Goal: Check status: Check status

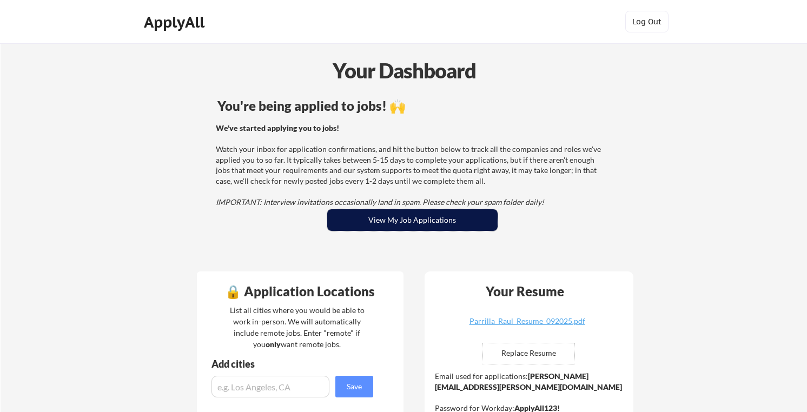
click at [421, 218] on button "View My Job Applications" at bounding box center [412, 220] width 170 height 22
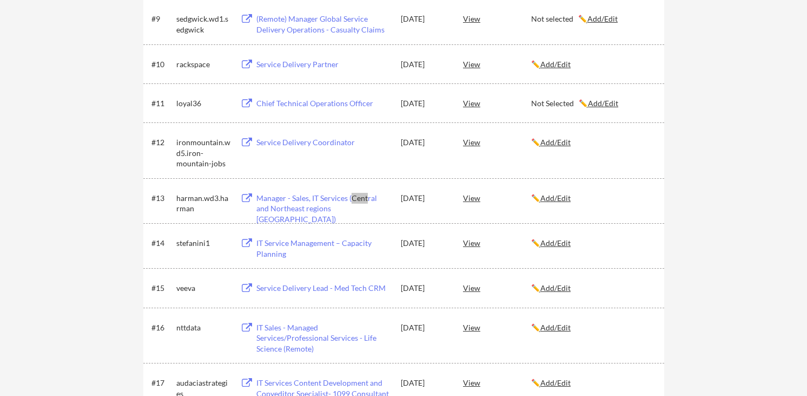
scroll to position [1305, 0]
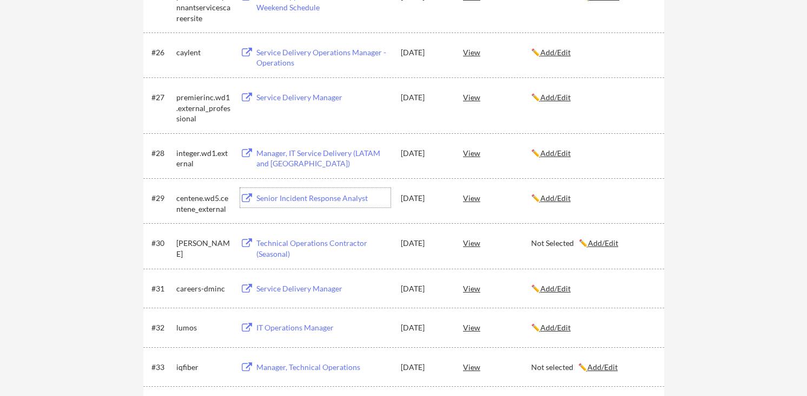
click at [301, 200] on div "Senior Incident Response Analyst" at bounding box center [323, 198] width 134 height 11
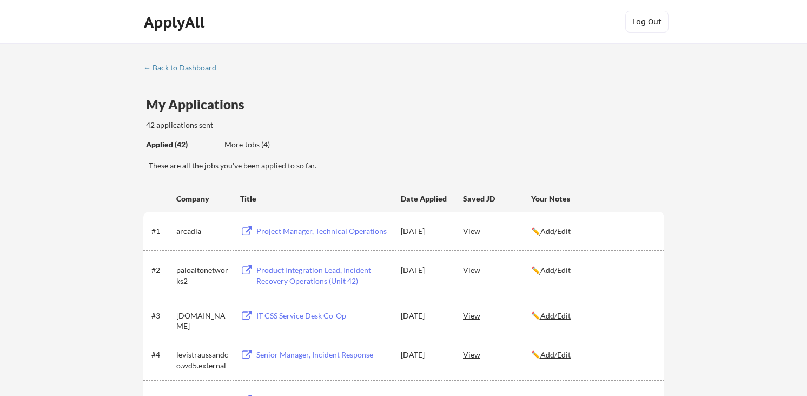
scroll to position [0, 0]
click at [192, 66] on div "← Back to Dashboard" at bounding box center [183, 68] width 81 height 8
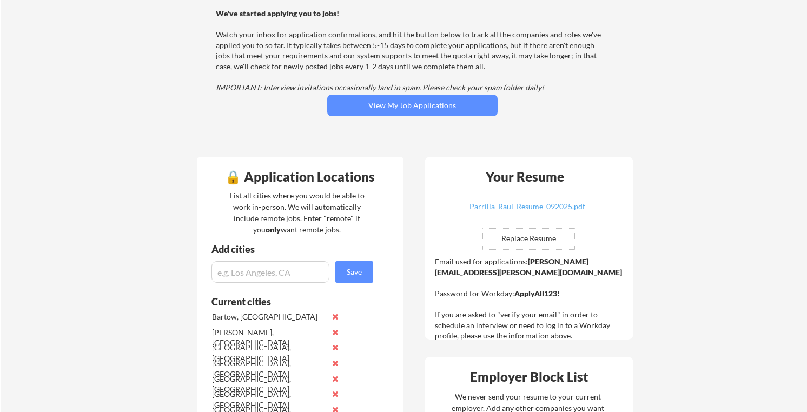
scroll to position [116, 0]
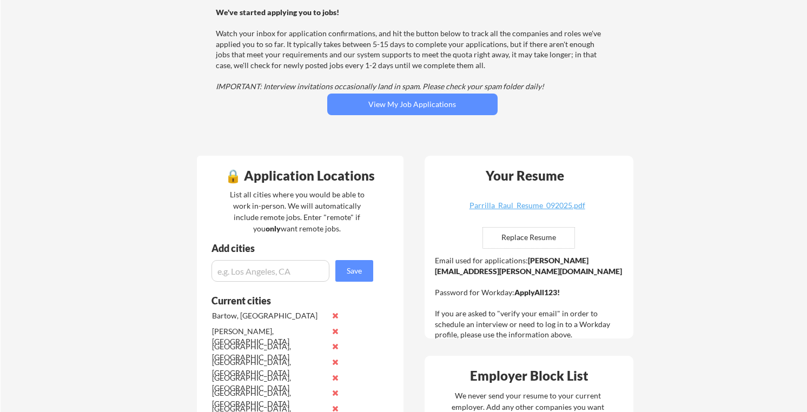
drag, startPoint x: 618, startPoint y: 261, endPoint x: 526, endPoint y: 261, distance: 92.0
click at [526, 261] on strong "raul.parrilla@mailflux.com" at bounding box center [528, 266] width 187 height 20
copy div "raul.parrilla@mailflux.com"
drag, startPoint x: 515, startPoint y: 282, endPoint x: 585, endPoint y: 282, distance: 70.3
click at [585, 282] on div "Email used for applications: raul.parrilla@mailflux.com Password for Workday: A…" at bounding box center [530, 297] width 191 height 85
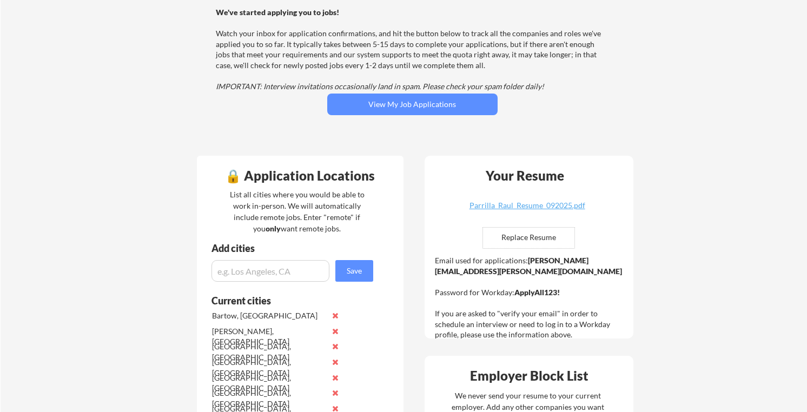
copy div "ApplyAll123!"
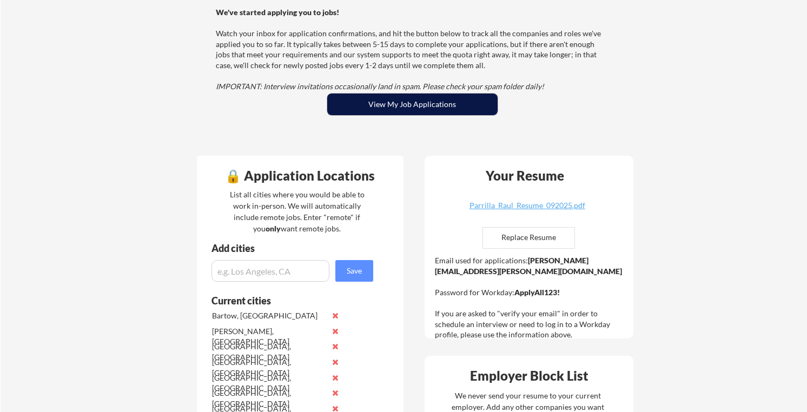
click at [392, 110] on button "View My Job Applications" at bounding box center [412, 105] width 170 height 22
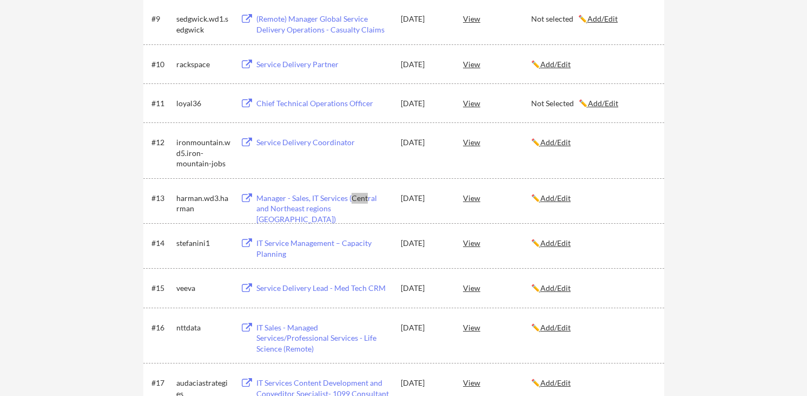
scroll to position [1305, 0]
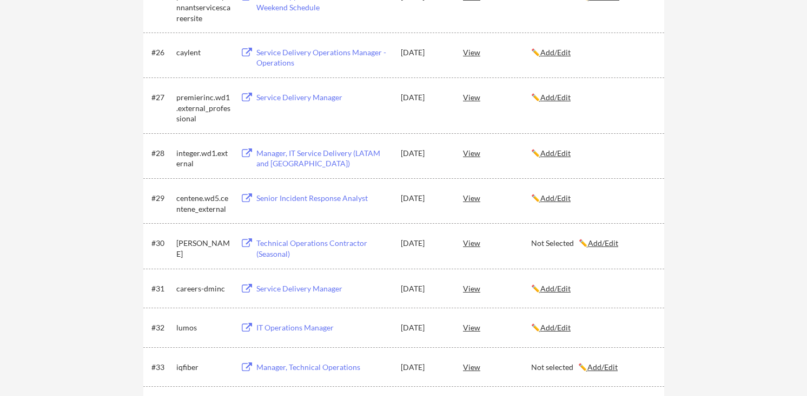
click at [353, 211] on div "#29 centene.wd5.centene_external Senior Incident Response Analyst [DATE] View ✏…" at bounding box center [403, 200] width 503 height 25
click at [471, 196] on div "View" at bounding box center [497, 197] width 68 height 19
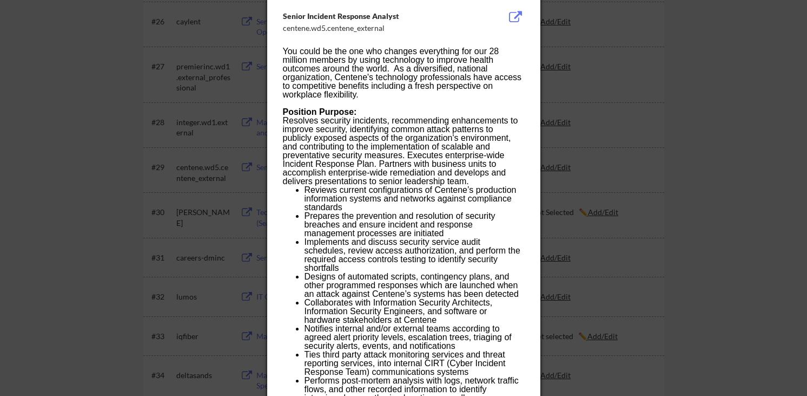
scroll to position [956, 0]
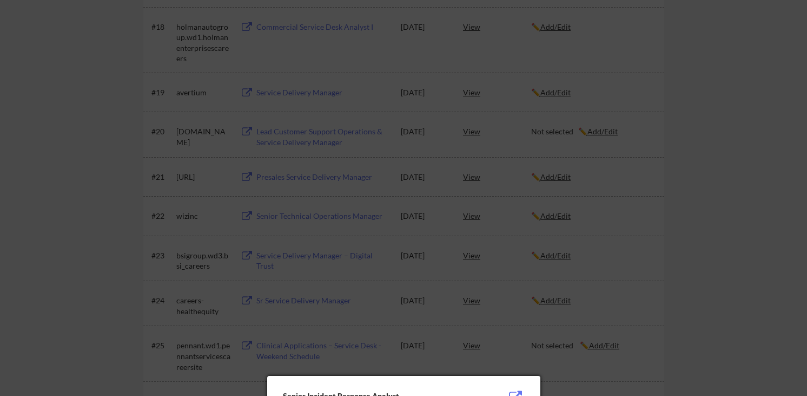
click at [670, 185] on div at bounding box center [403, 198] width 807 height 396
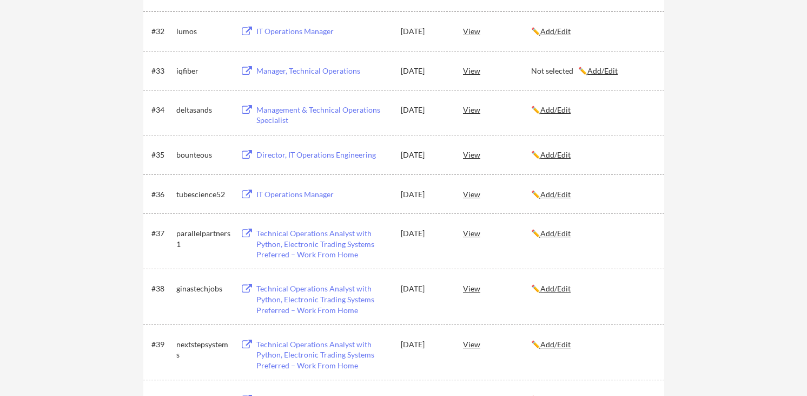
scroll to position [1603, 0]
